Goal: Information Seeking & Learning: Check status

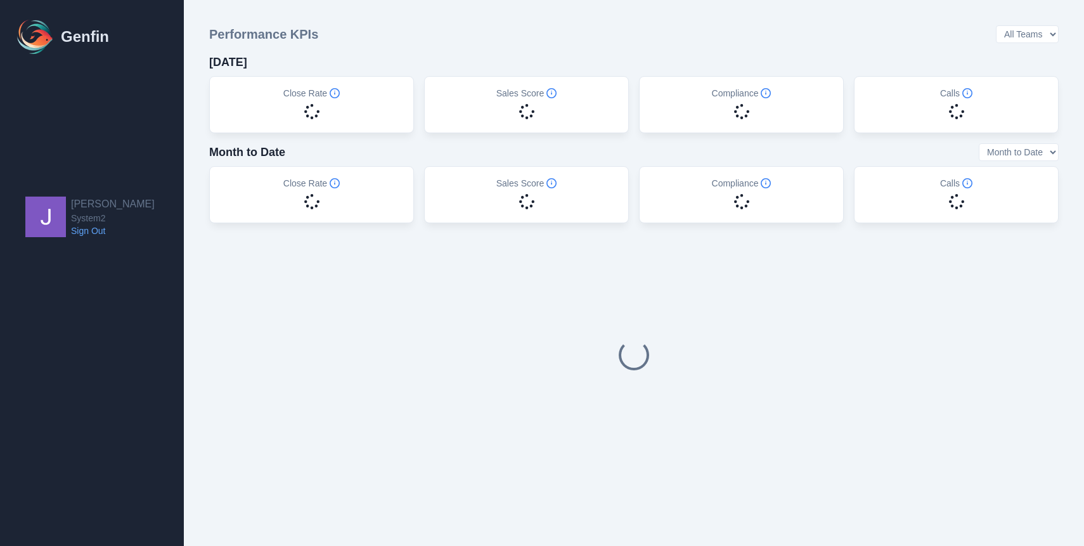
select select "14"
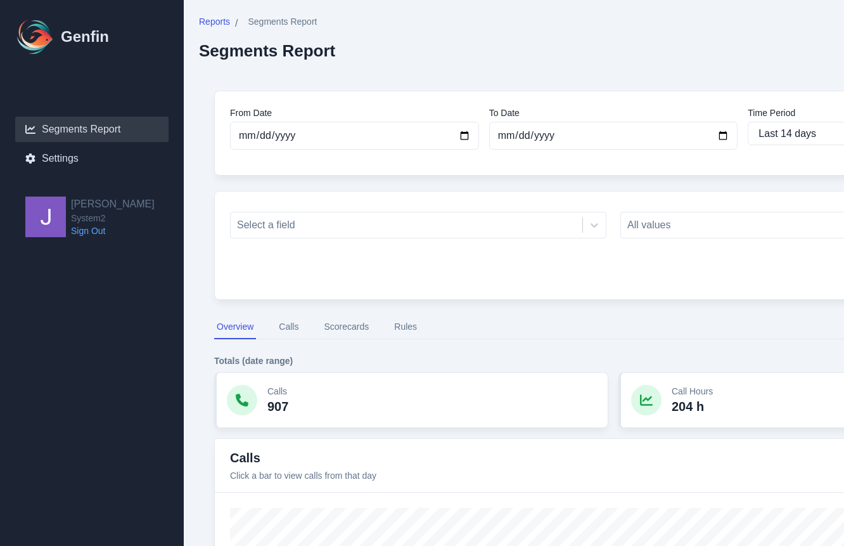
click at [103, 139] on link "Segments Report" at bounding box center [91, 129] width 153 height 25
click at [96, 138] on link "Segments Report" at bounding box center [91, 129] width 153 height 25
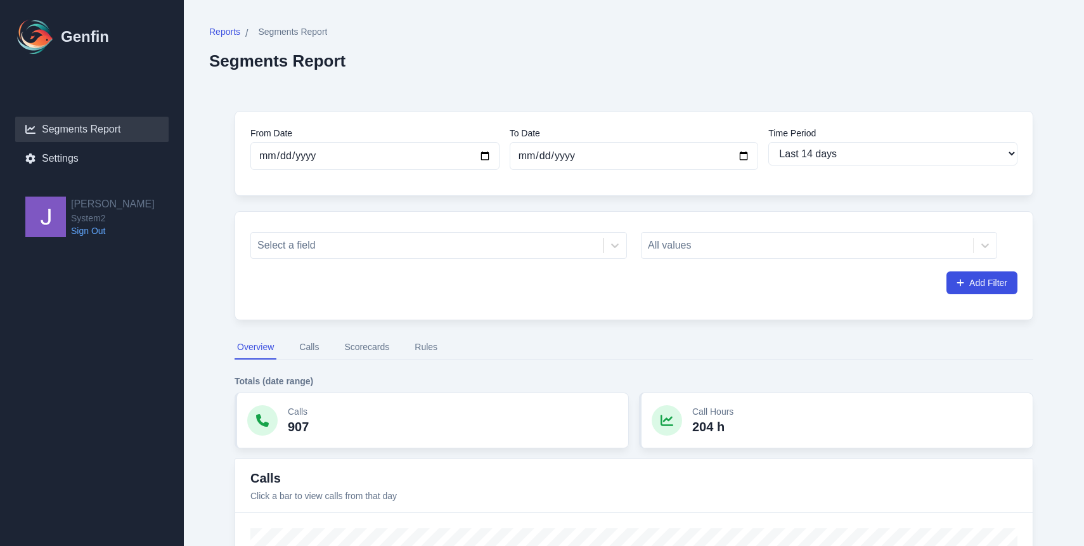
click at [63, 37] on h1 "Genfin" at bounding box center [85, 37] width 48 height 20
click at [20, 39] on img at bounding box center [35, 36] width 41 height 41
select select "14"
click at [231, 30] on span "Reports" at bounding box center [224, 31] width 31 height 13
click at [297, 27] on span "Segments Report" at bounding box center [292, 31] width 69 height 13
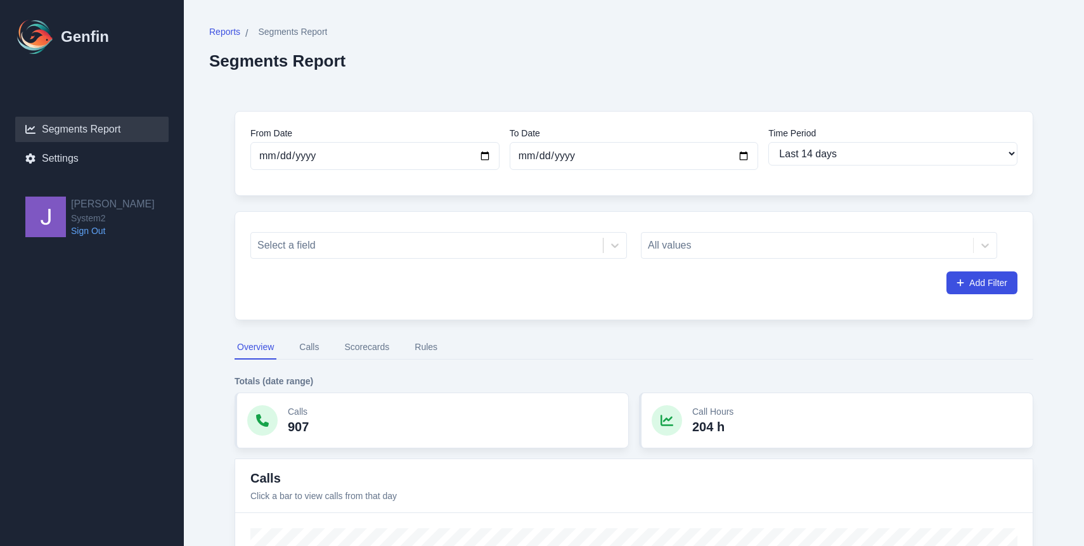
click at [683, 242] on div "All values" at bounding box center [819, 245] width 356 height 27
click at [385, 250] on div at bounding box center [426, 245] width 339 height 18
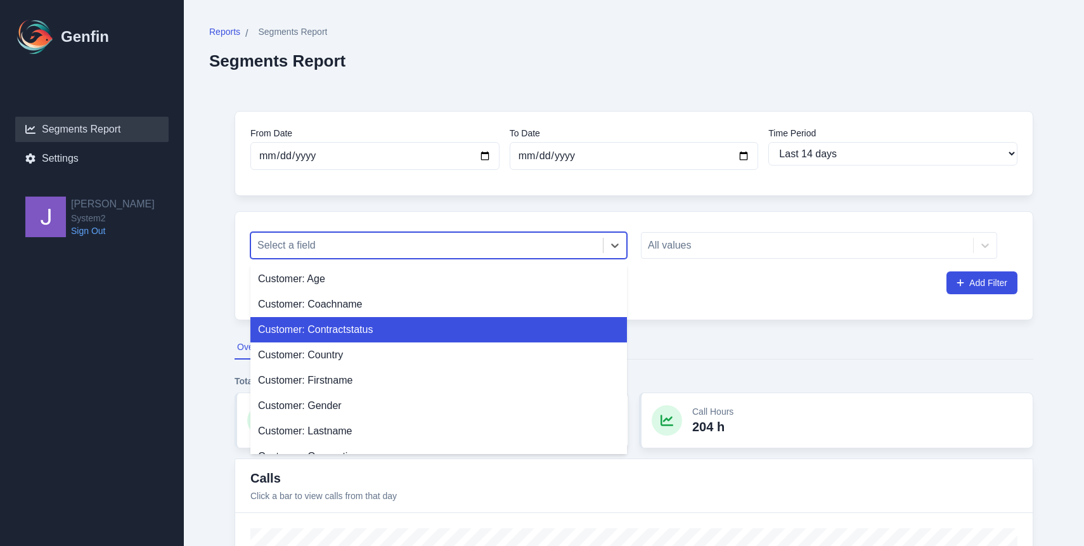
scroll to position [9, 0]
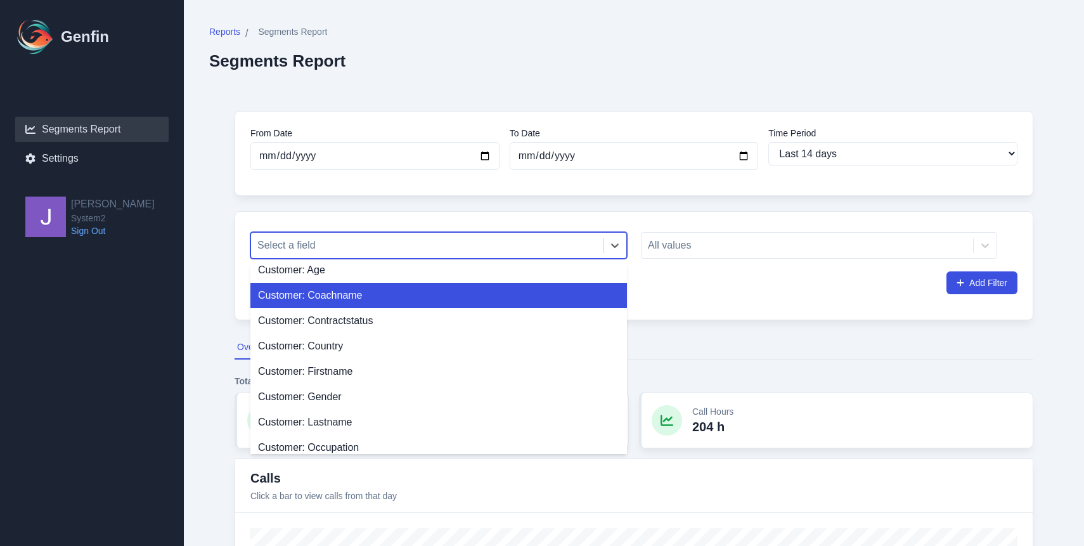
click at [373, 295] on div "Customer: Coachname" at bounding box center [438, 295] width 377 height 25
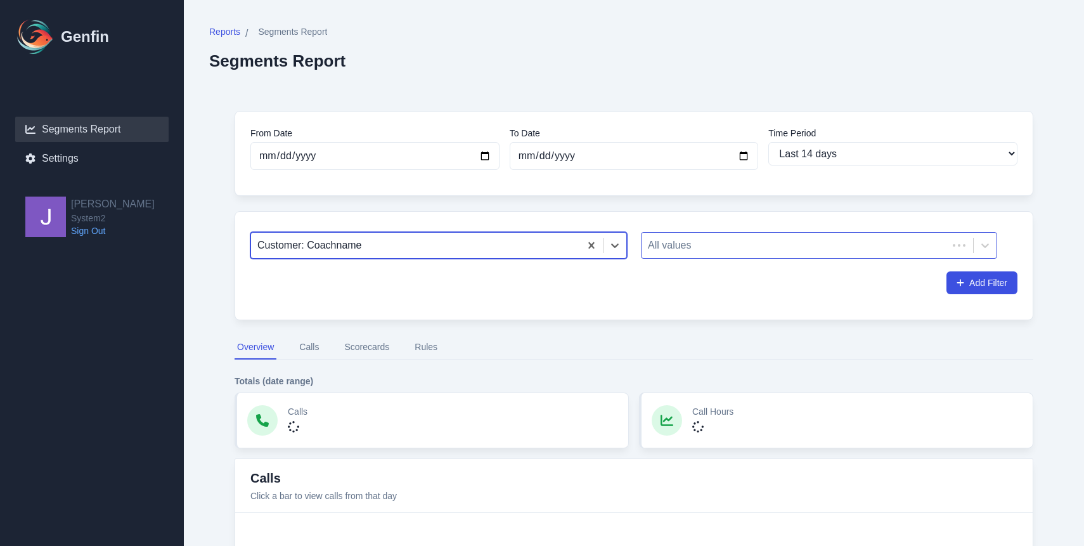
click at [703, 257] on div "All values" at bounding box center [819, 245] width 356 height 27
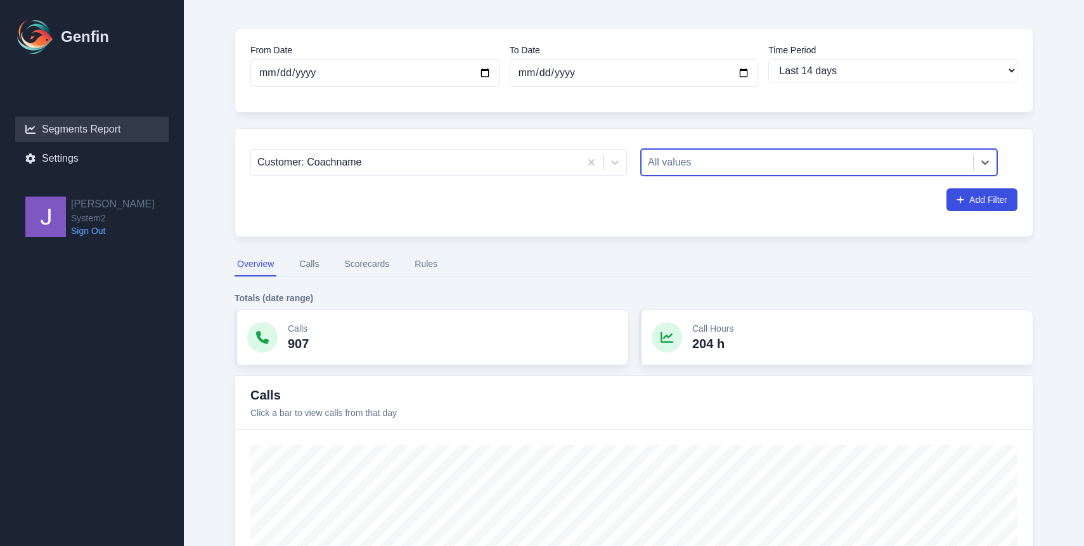
scroll to position [85, 0]
click at [316, 255] on button "Calls" at bounding box center [309, 262] width 25 height 24
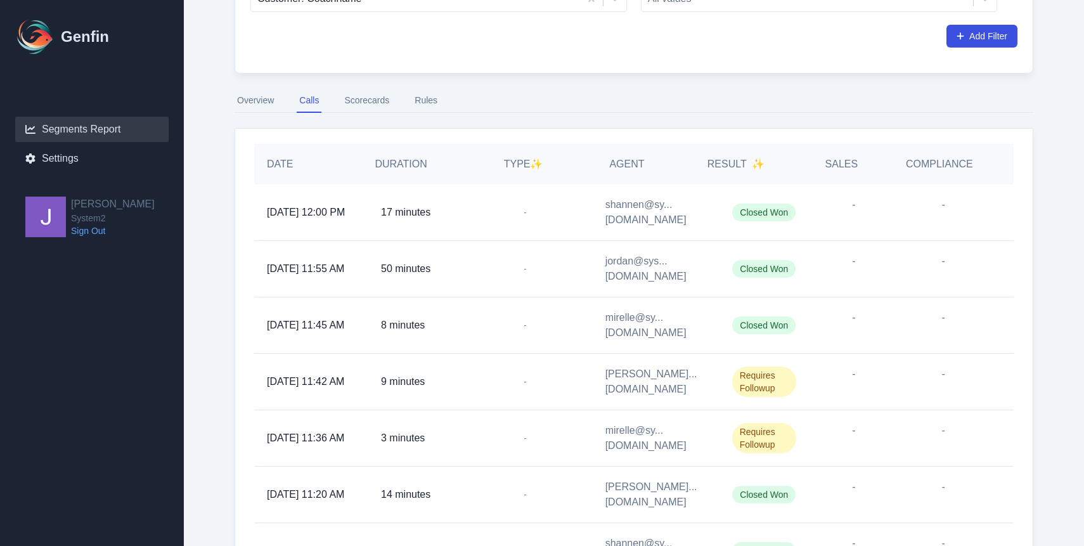
scroll to position [157, 0]
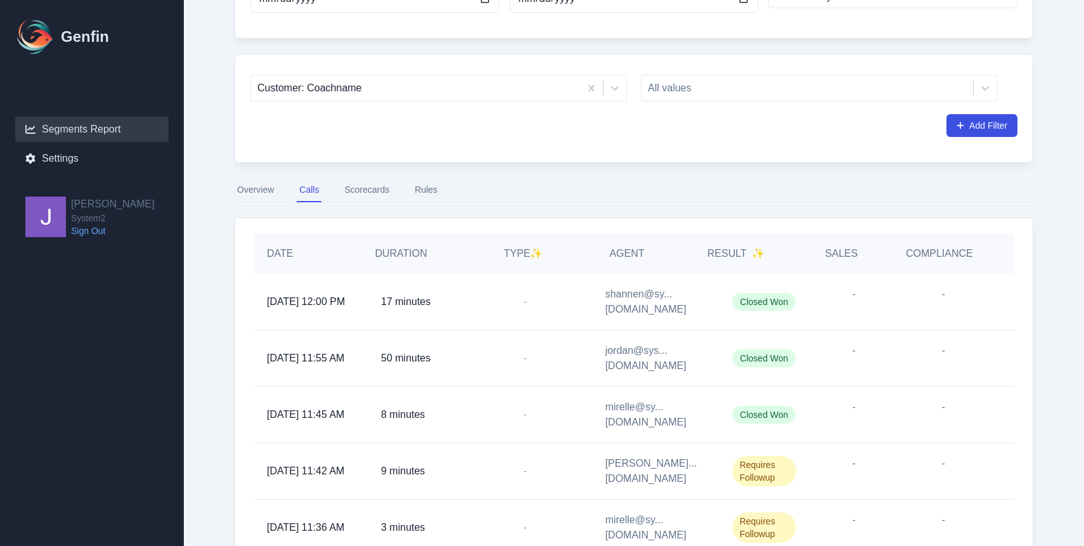
click at [276, 299] on span "[DATE] 12:00 PM" at bounding box center [306, 301] width 78 height 15
click at [293, 282] on div "[DATE] 12:00 PM" at bounding box center [311, 302] width 114 height 56
click at [293, 294] on span "[DATE] 12:00 PM" at bounding box center [306, 301] width 78 height 15
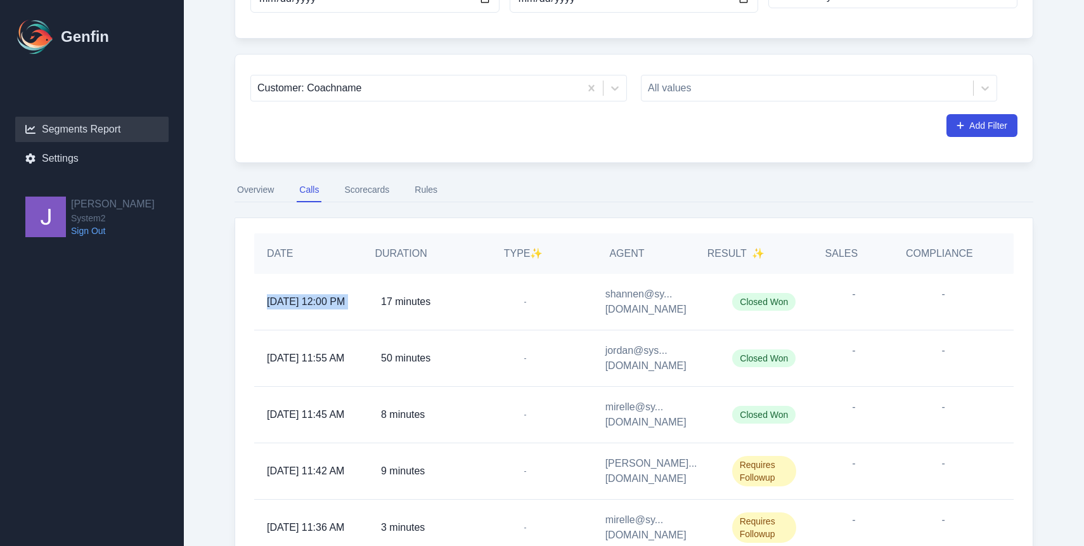
click at [293, 294] on span "[DATE] 12:00 PM" at bounding box center [306, 301] width 78 height 15
